Goal: Task Accomplishment & Management: Use online tool/utility

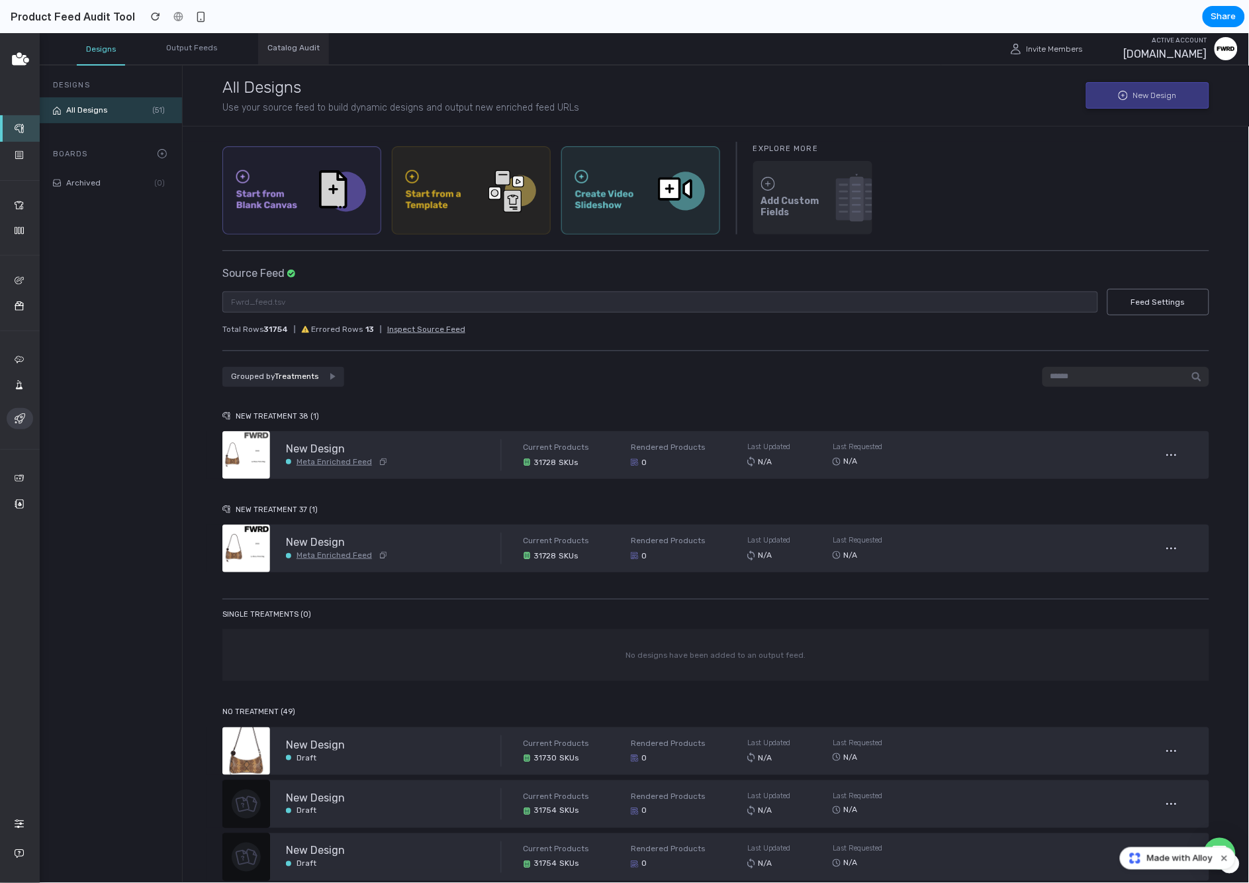
click at [280, 42] on div "Catalog Audit" at bounding box center [293, 47] width 71 height 31
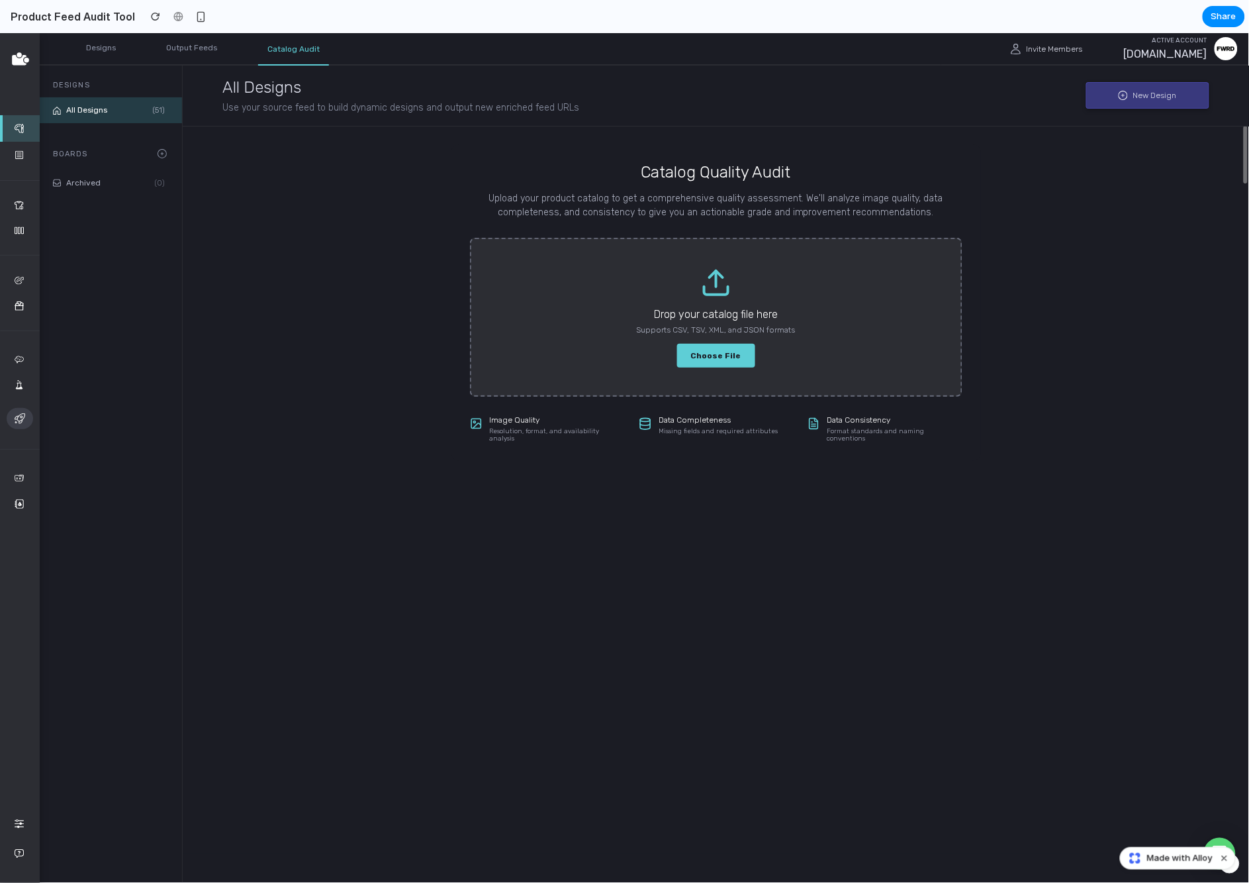
click at [689, 350] on label "Choose File" at bounding box center [716, 354] width 78 height 23
click at [0, 32] on input "Choose File" at bounding box center [0, 32] width 0 height 0
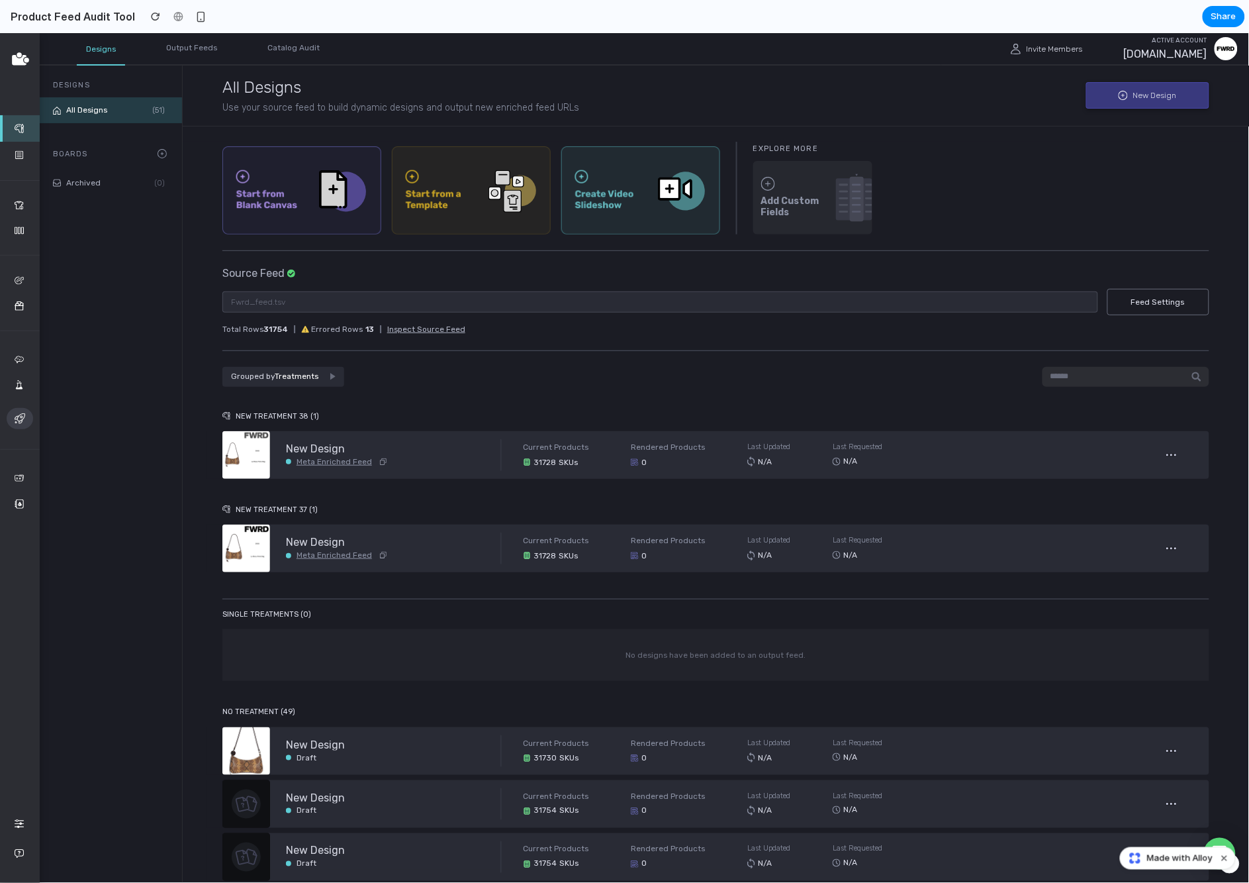
click at [1220, 51] on icon at bounding box center [1227, 48] width 18 height 14
click at [1231, 45] on icon at bounding box center [1227, 48] width 18 height 14
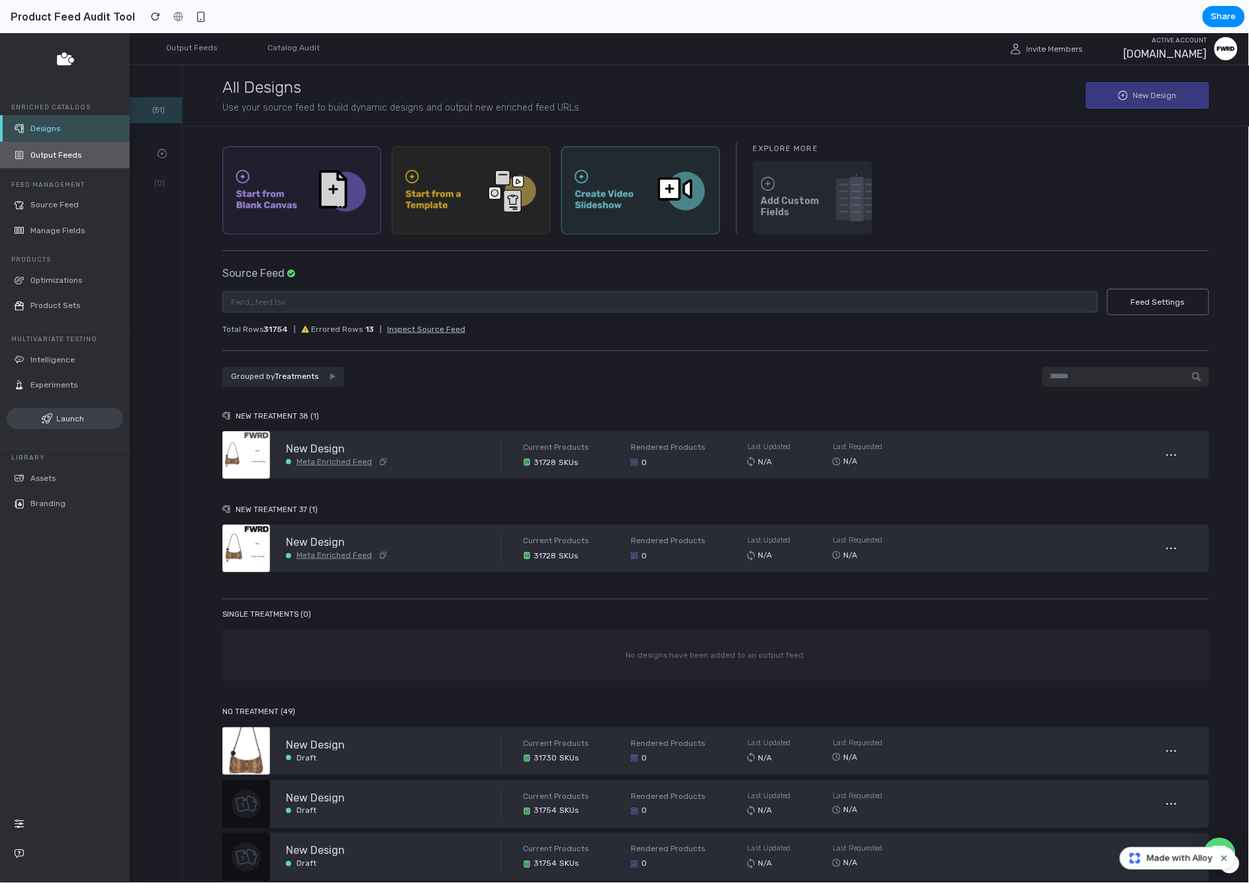
click at [32, 160] on link "Output Feeds" at bounding box center [65, 154] width 130 height 26
click at [36, 127] on span "Designs" at bounding box center [73, 127] width 87 height 9
